Goal: Information Seeking & Learning: Learn about a topic

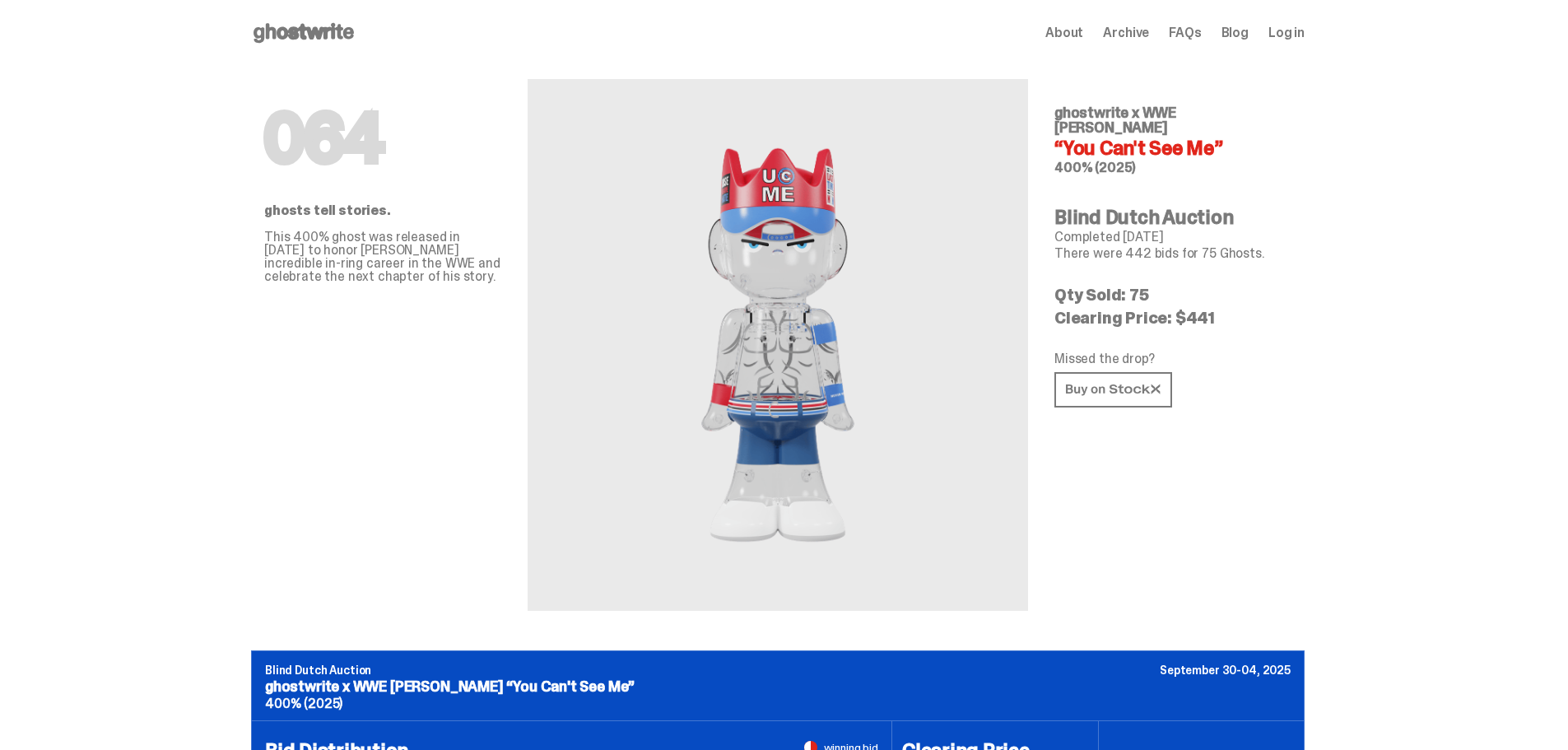
drag, startPoint x: 1249, startPoint y: 131, endPoint x: 1054, endPoint y: 131, distance: 195.0
click at [1054, 131] on div "064 ghosts tell stories. This 400% ghost was released in [DATE] to honor [PERSO…" at bounding box center [777, 358] width 1053 height 585
click at [1278, 231] on p "Completed [DATE]" at bounding box center [1173, 237] width 237 height 14
drag, startPoint x: 1231, startPoint y: 297, endPoint x: 1180, endPoint y: 297, distance: 51.0
click at [1180, 309] on p "Clearing Price: $441" at bounding box center [1173, 317] width 237 height 17
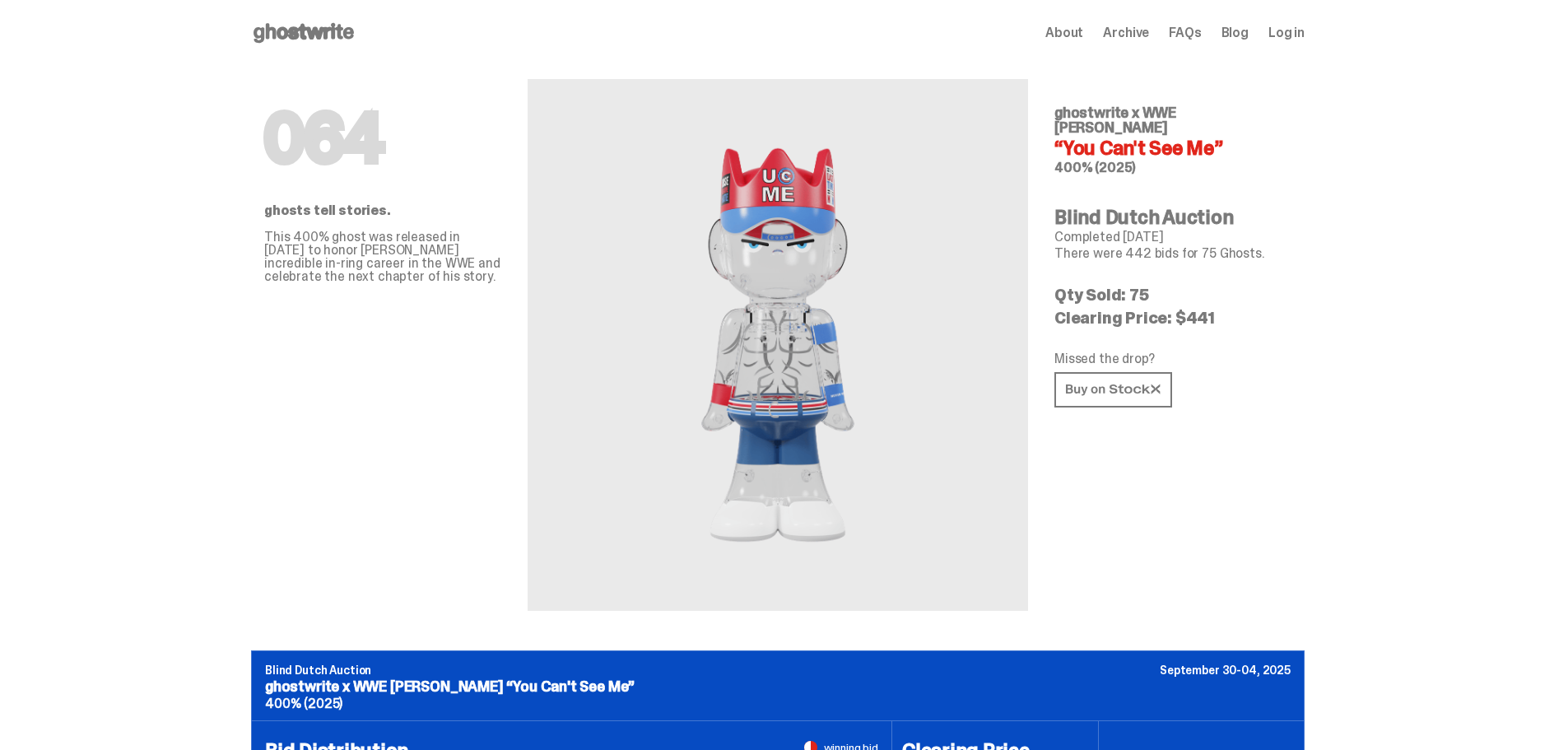
click at [1186, 330] on div "064 ghostwrite x WWE [PERSON_NAME] “You Can't See Me” 400% (2025) Blind Dutch A…" at bounding box center [1173, 339] width 237 height 545
drag, startPoint x: 1184, startPoint y: 300, endPoint x: 1252, endPoint y: 304, distance: 68.1
click at [1252, 309] on p "Clearing Price: $441" at bounding box center [1173, 317] width 237 height 17
click at [1255, 309] on p "Clearing Price: $441" at bounding box center [1173, 317] width 237 height 17
click at [1234, 309] on p "Clearing Price: $441" at bounding box center [1173, 317] width 237 height 17
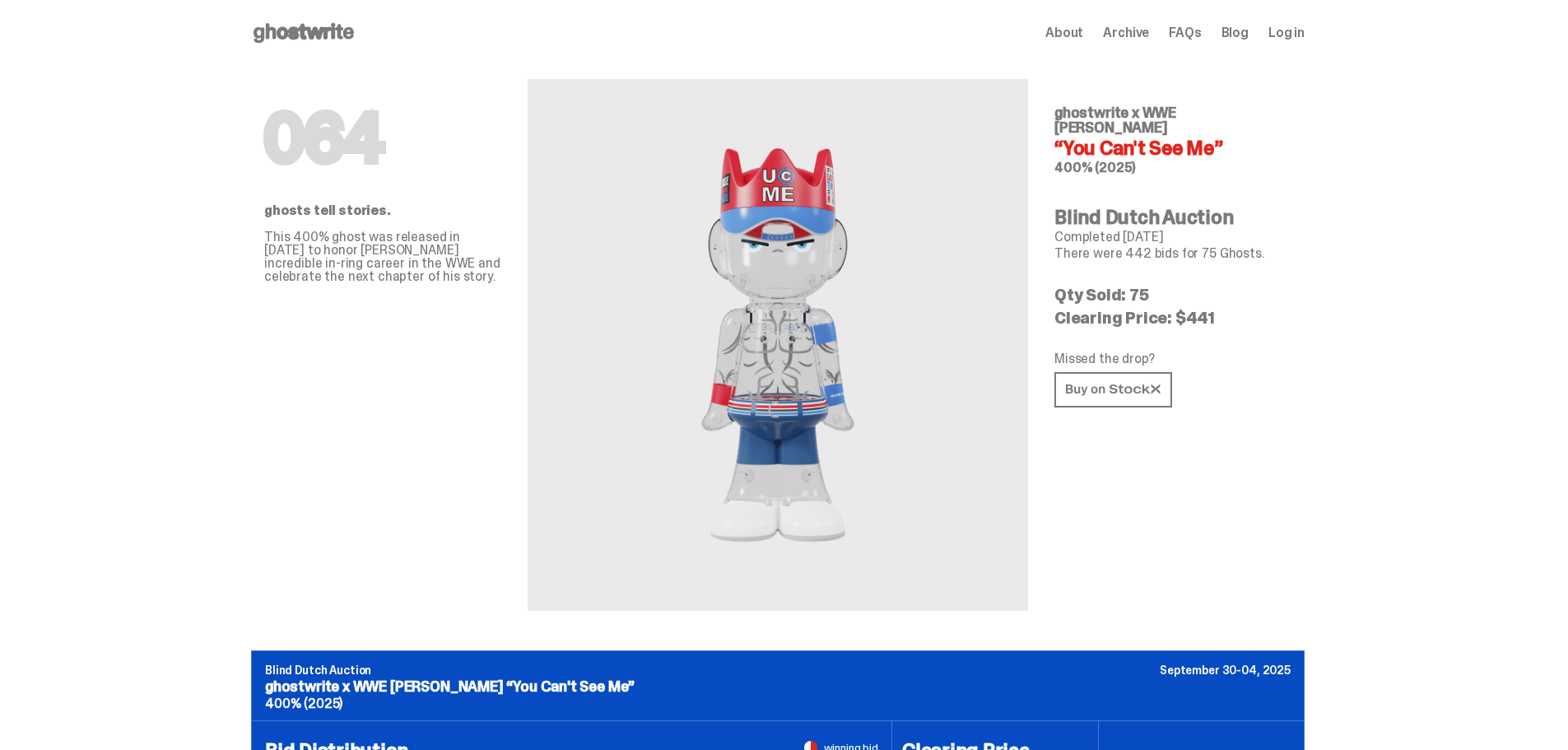
click at [1220, 309] on p "Clearing Price: $441" at bounding box center [1173, 317] width 237 height 17
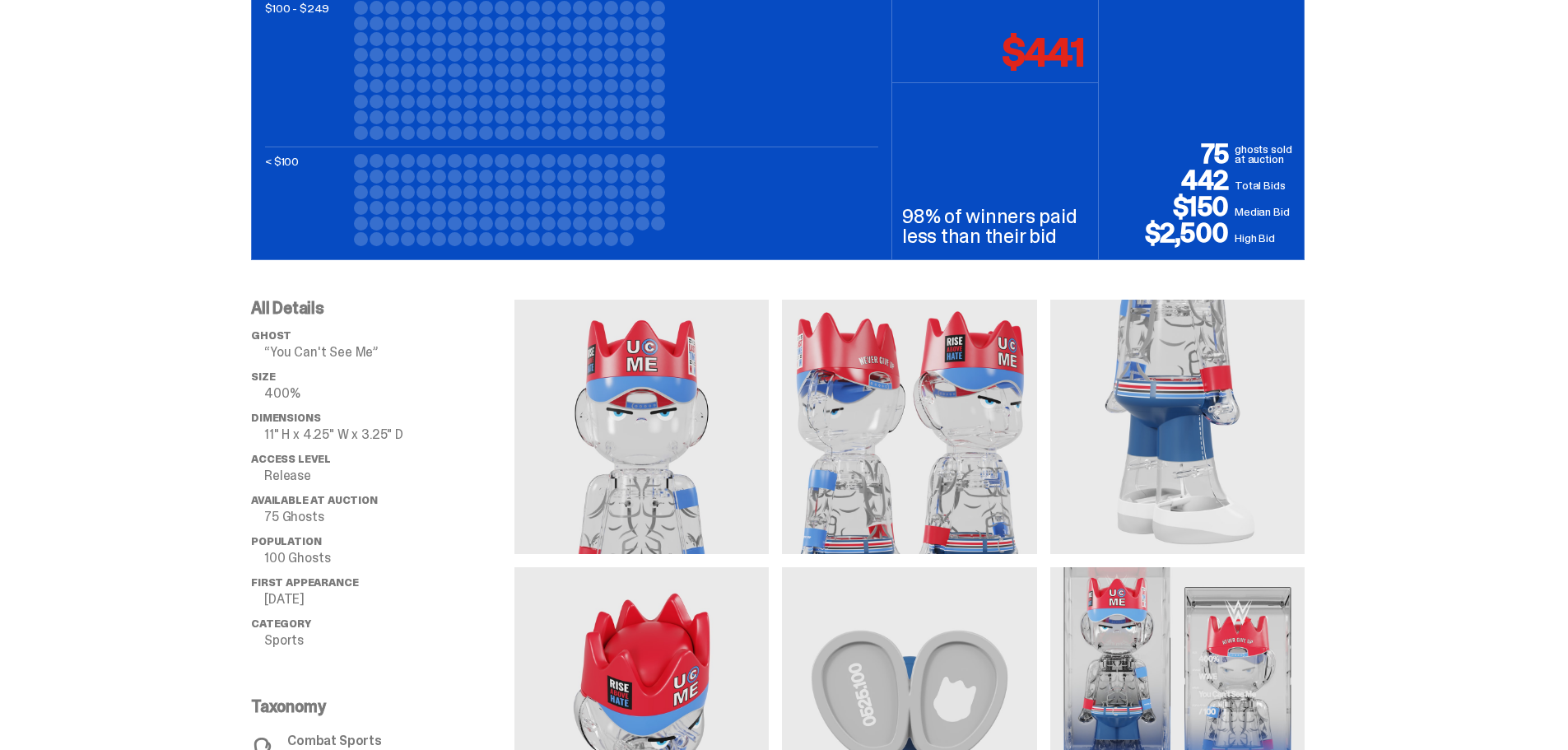
scroll to position [1056, 0]
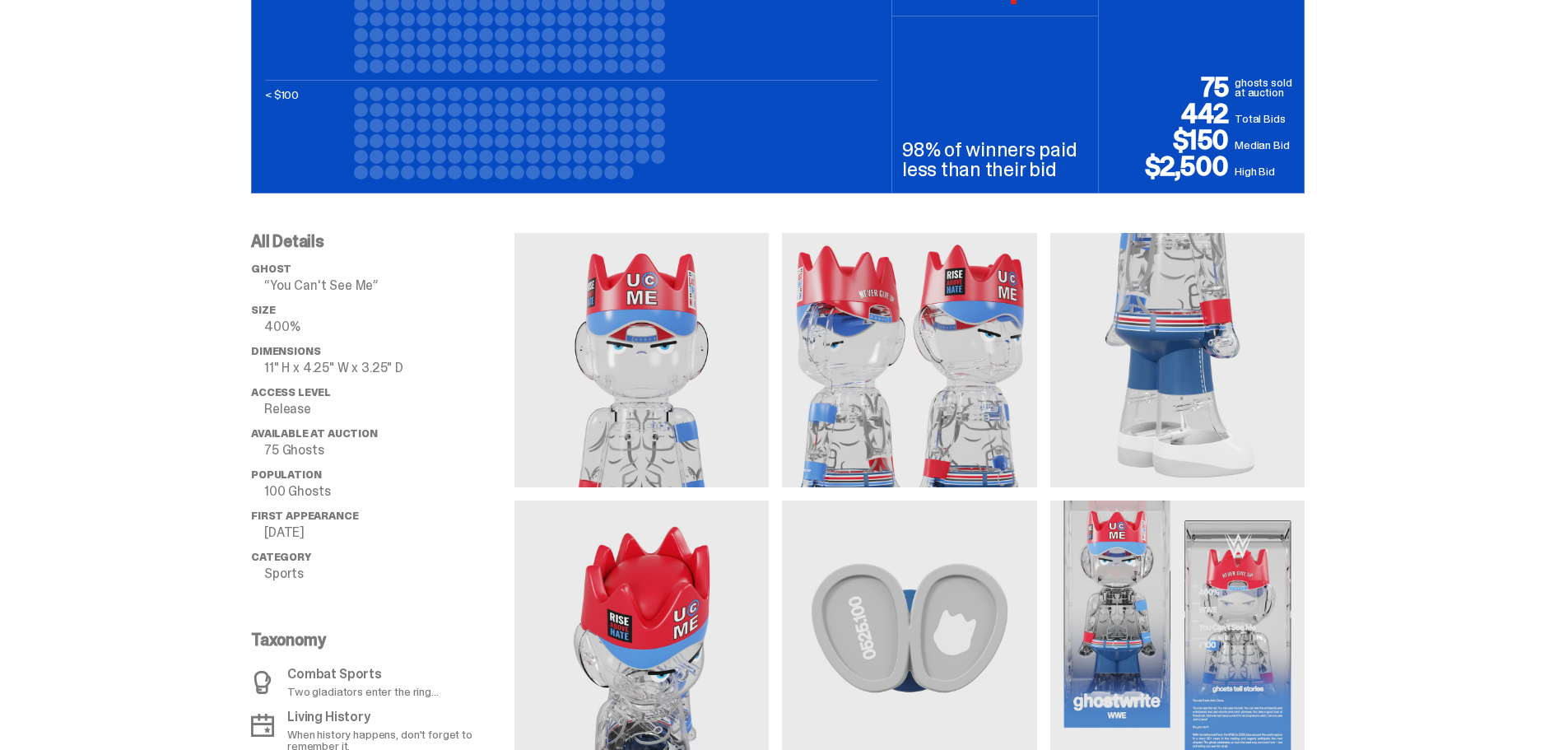
click at [871, 362] on img at bounding box center [909, 359] width 254 height 254
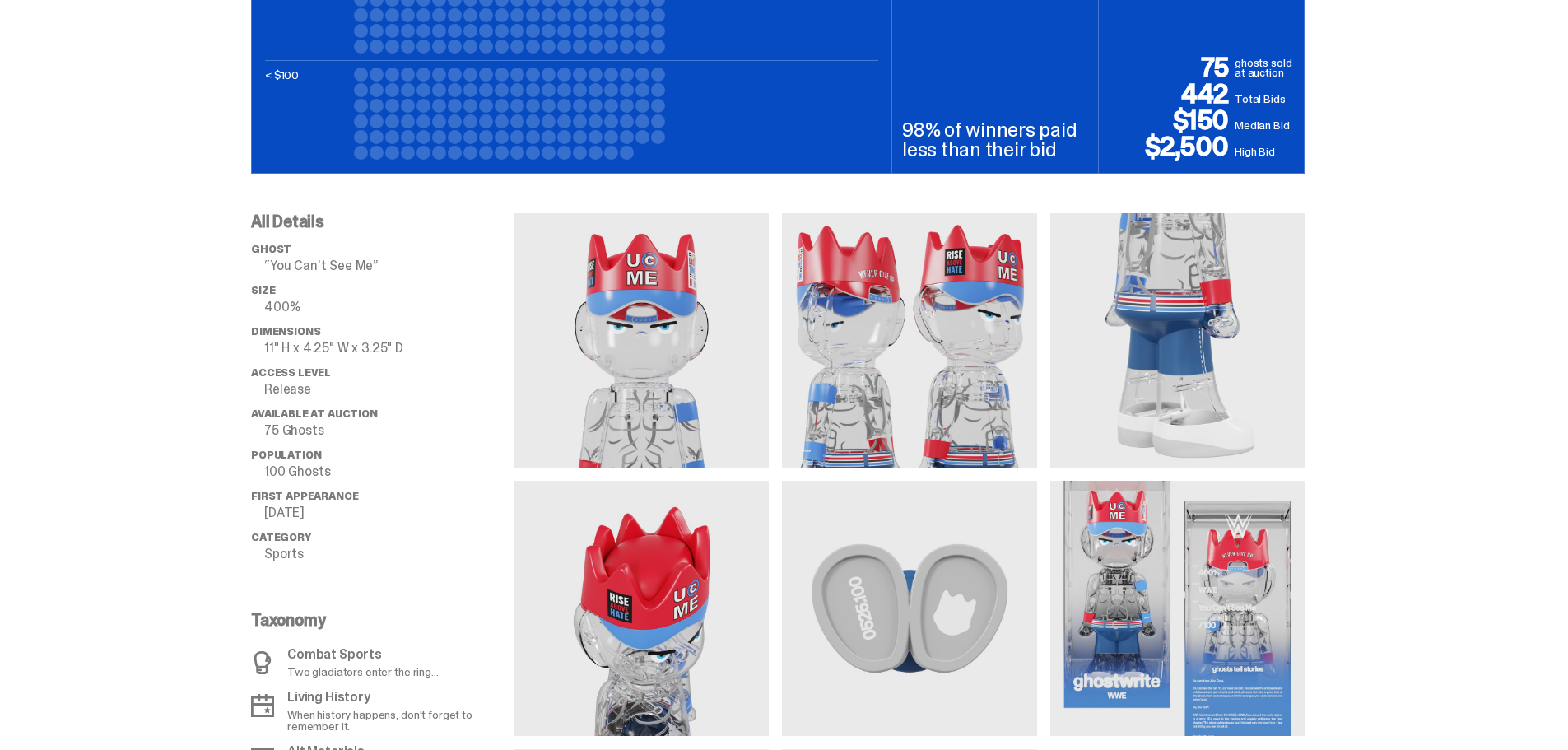
scroll to position [1085, 0]
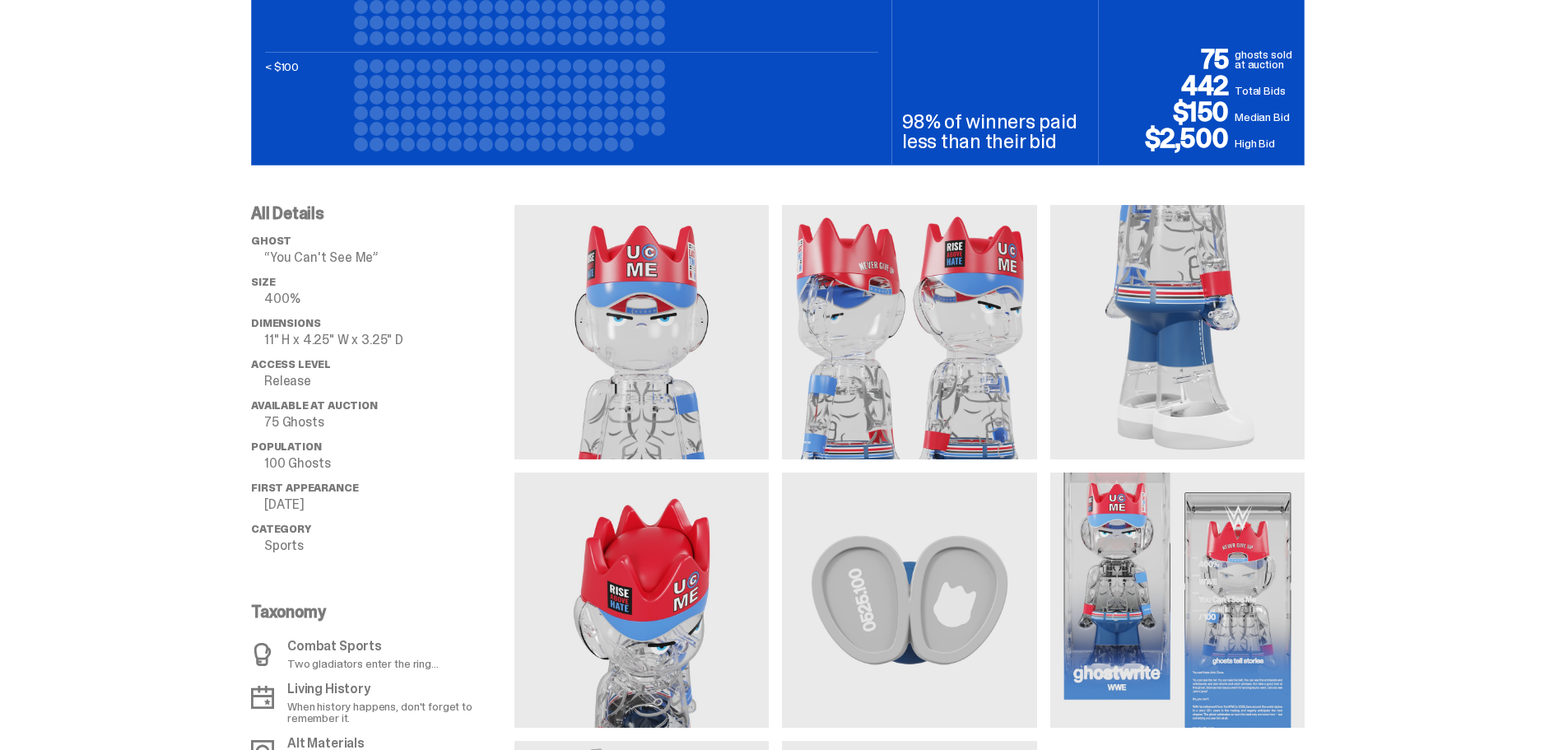
click at [942, 318] on img at bounding box center [909, 332] width 254 height 254
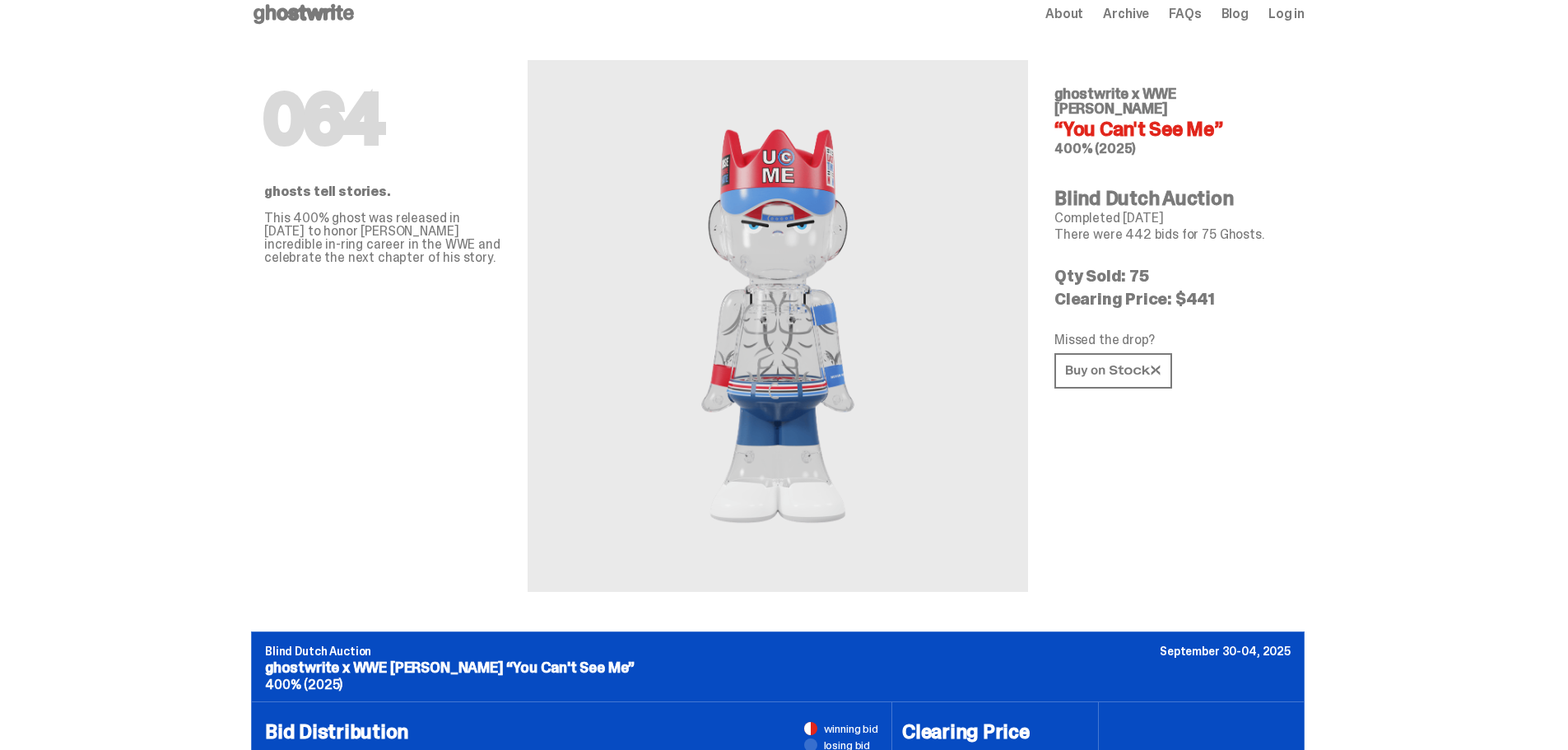
scroll to position [0, 0]
